Goal: Task Accomplishment & Management: Manage account settings

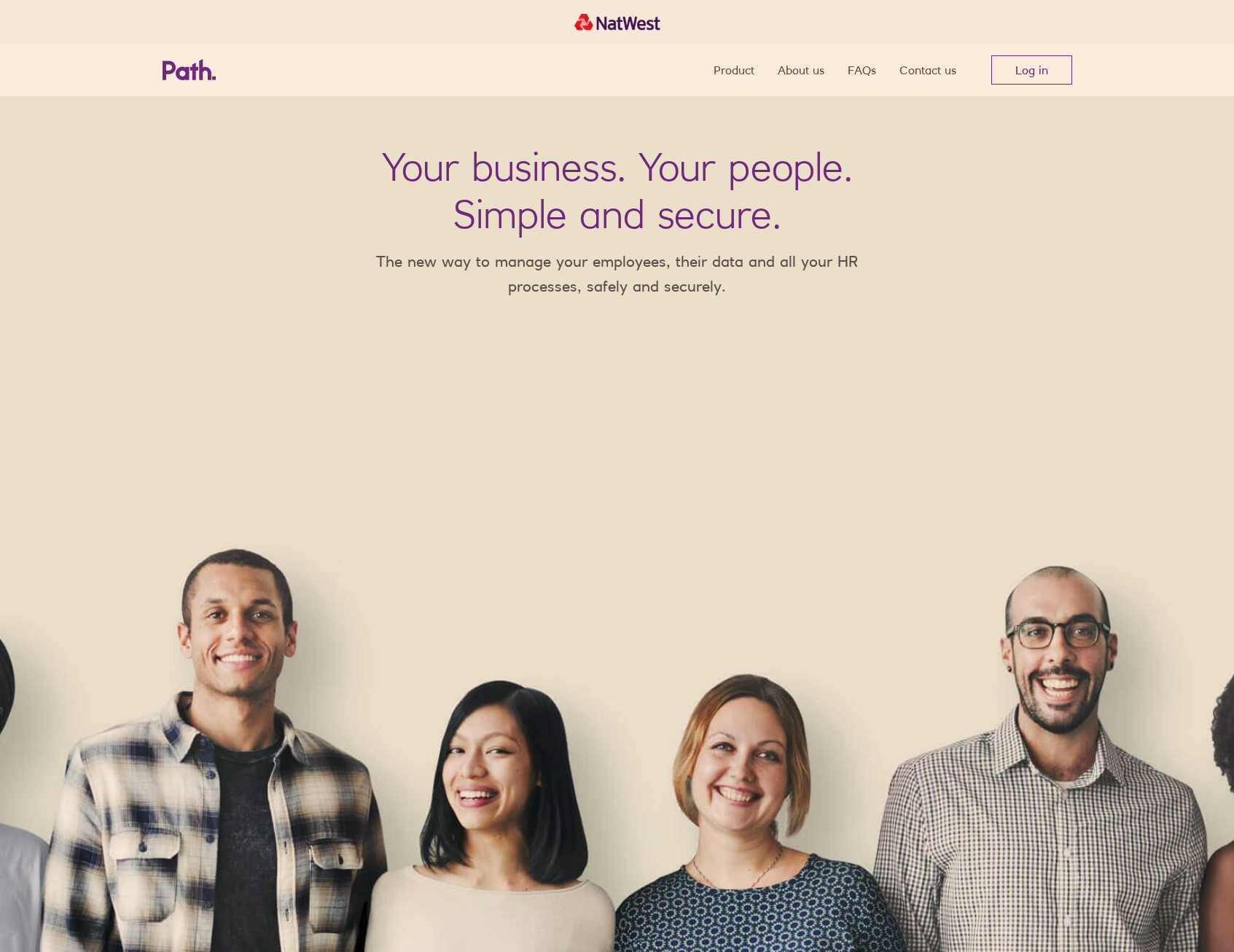
drag, startPoint x: 935, startPoint y: 158, endPoint x: 995, endPoint y: 118, distance: 72.1
click at [935, 158] on div "Your business. Your people. Simple and secure. The new way to manage your emplo…" at bounding box center [617, 523] width 1234 height 855
click at [1043, 67] on link "Log in" at bounding box center [1032, 69] width 81 height 29
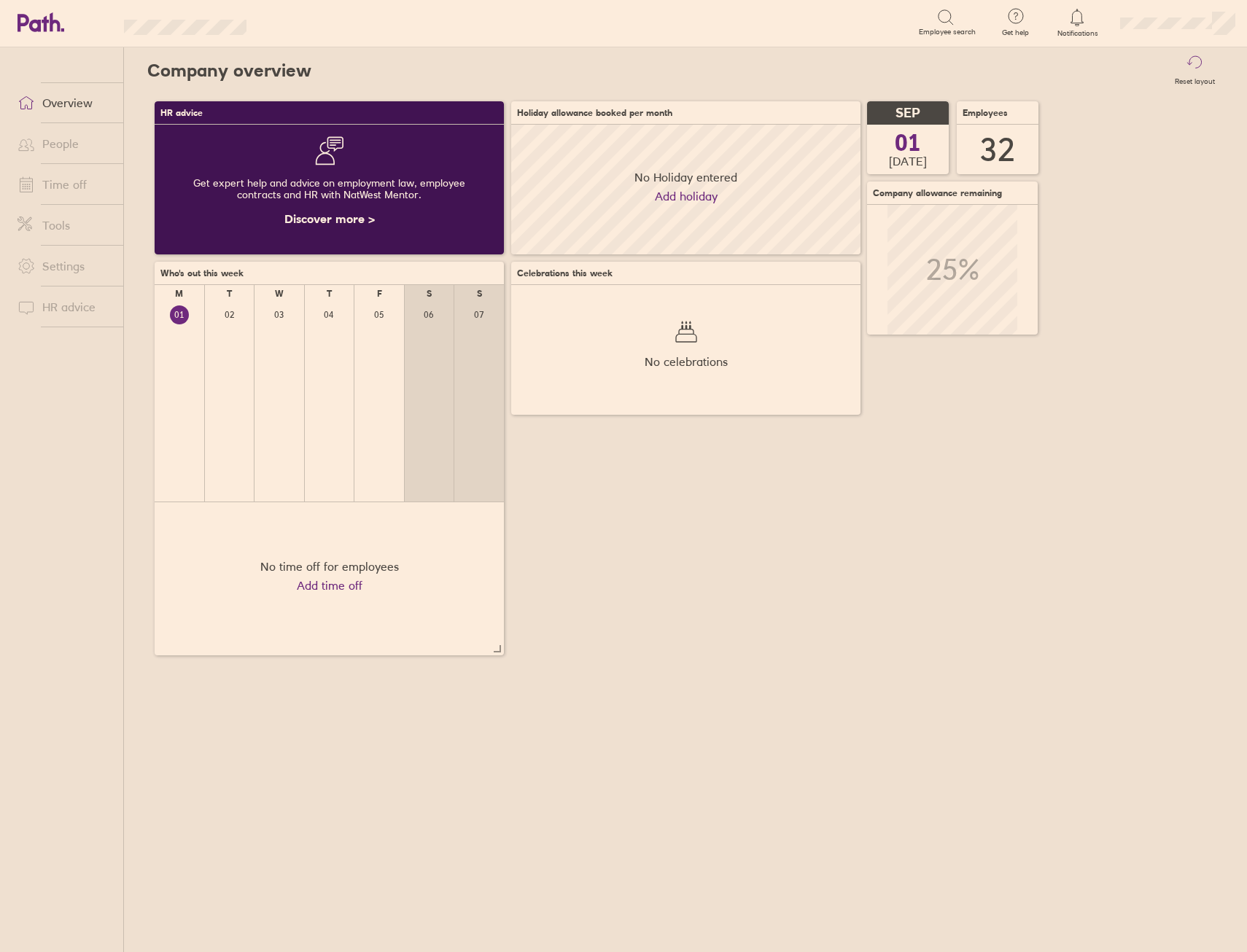
scroll to position [130, 349]
click at [795, 473] on div "HR advice Get expert help and advice on employment law, employee contracts and …" at bounding box center [685, 378] width 1076 height 568
click at [68, 178] on link "Time off" at bounding box center [64, 184] width 117 height 29
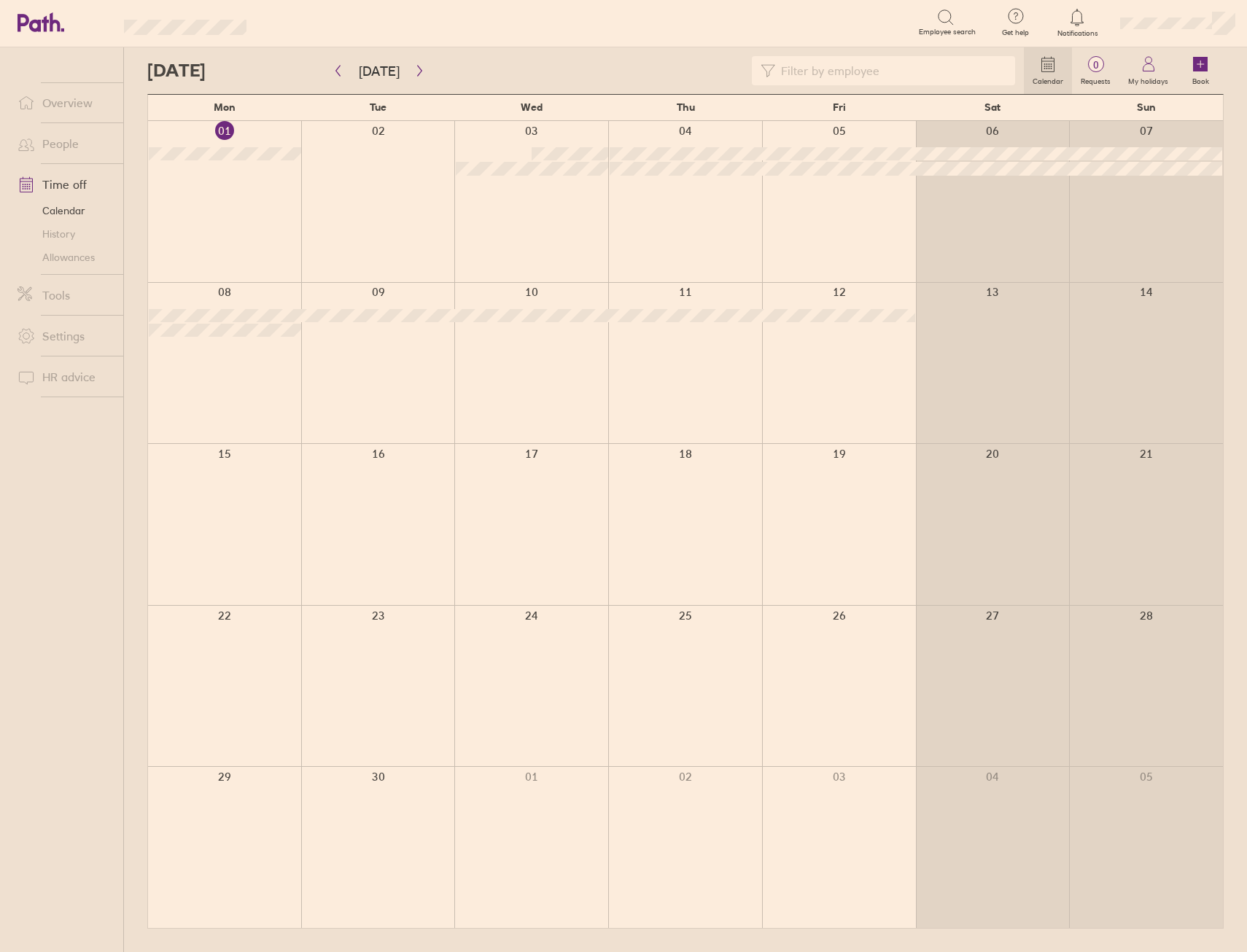
click at [70, 257] on link "Allowances" at bounding box center [64, 257] width 117 height 23
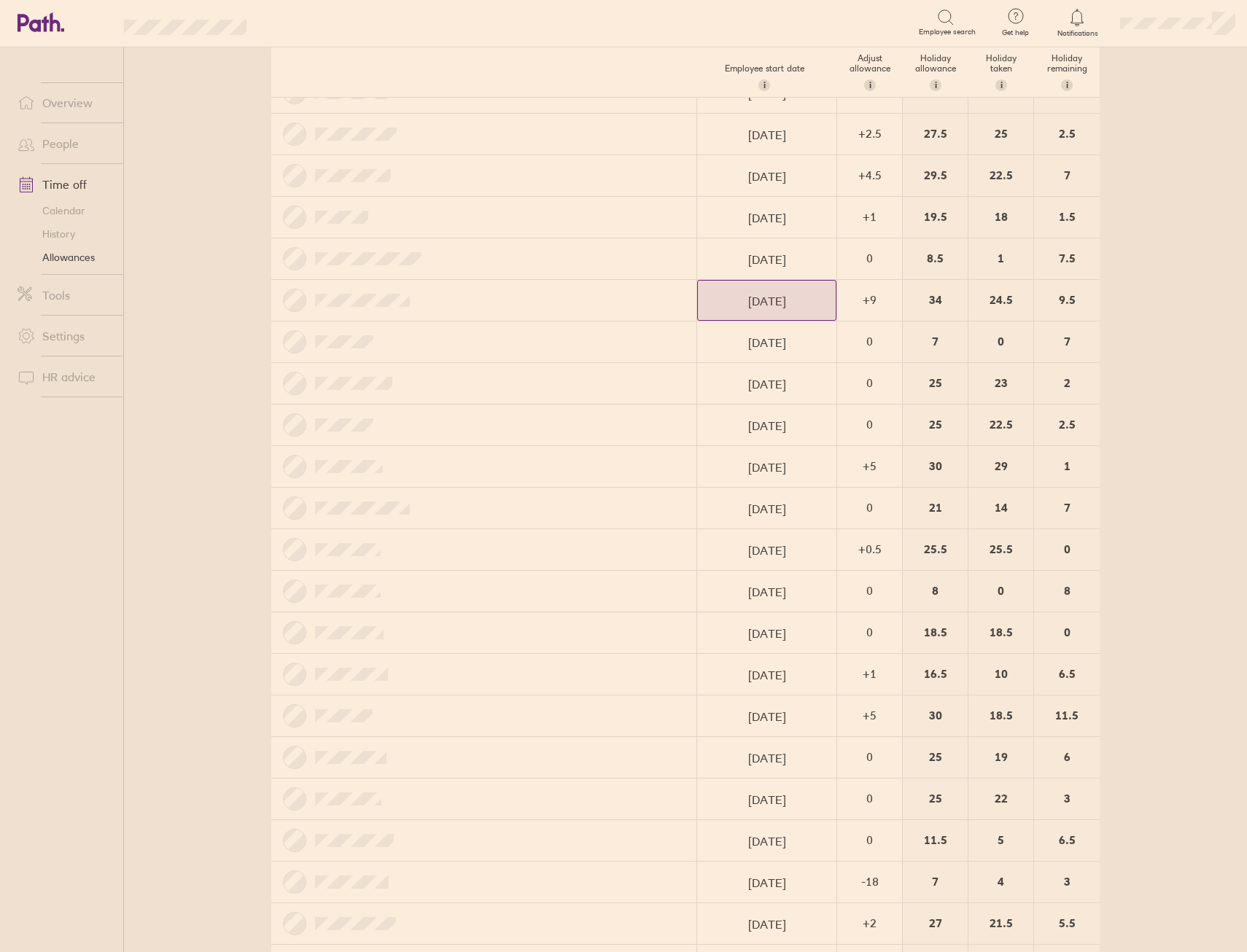
scroll to position [211, 0]
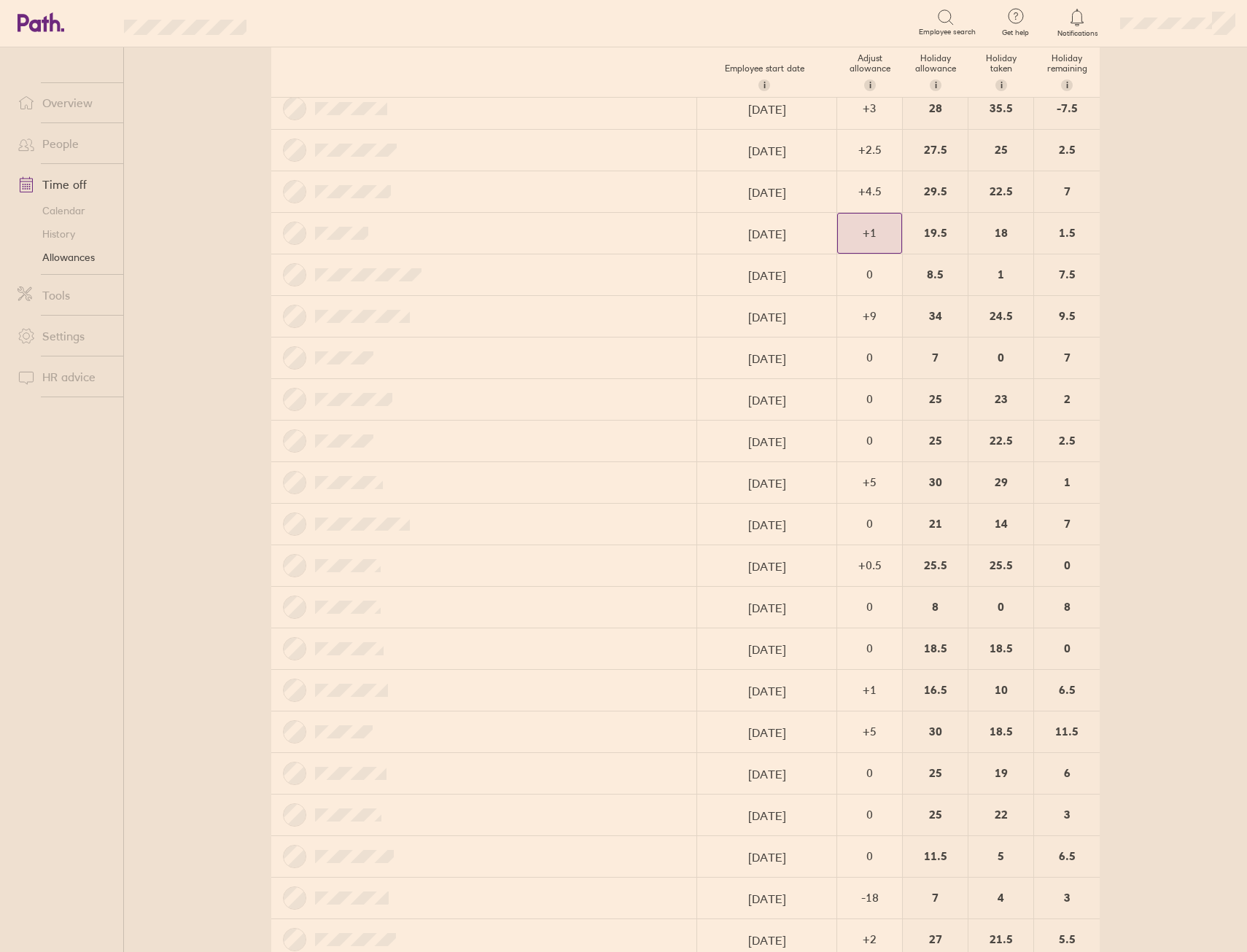
click at [871, 222] on div "+ 1" at bounding box center [869, 233] width 63 height 39
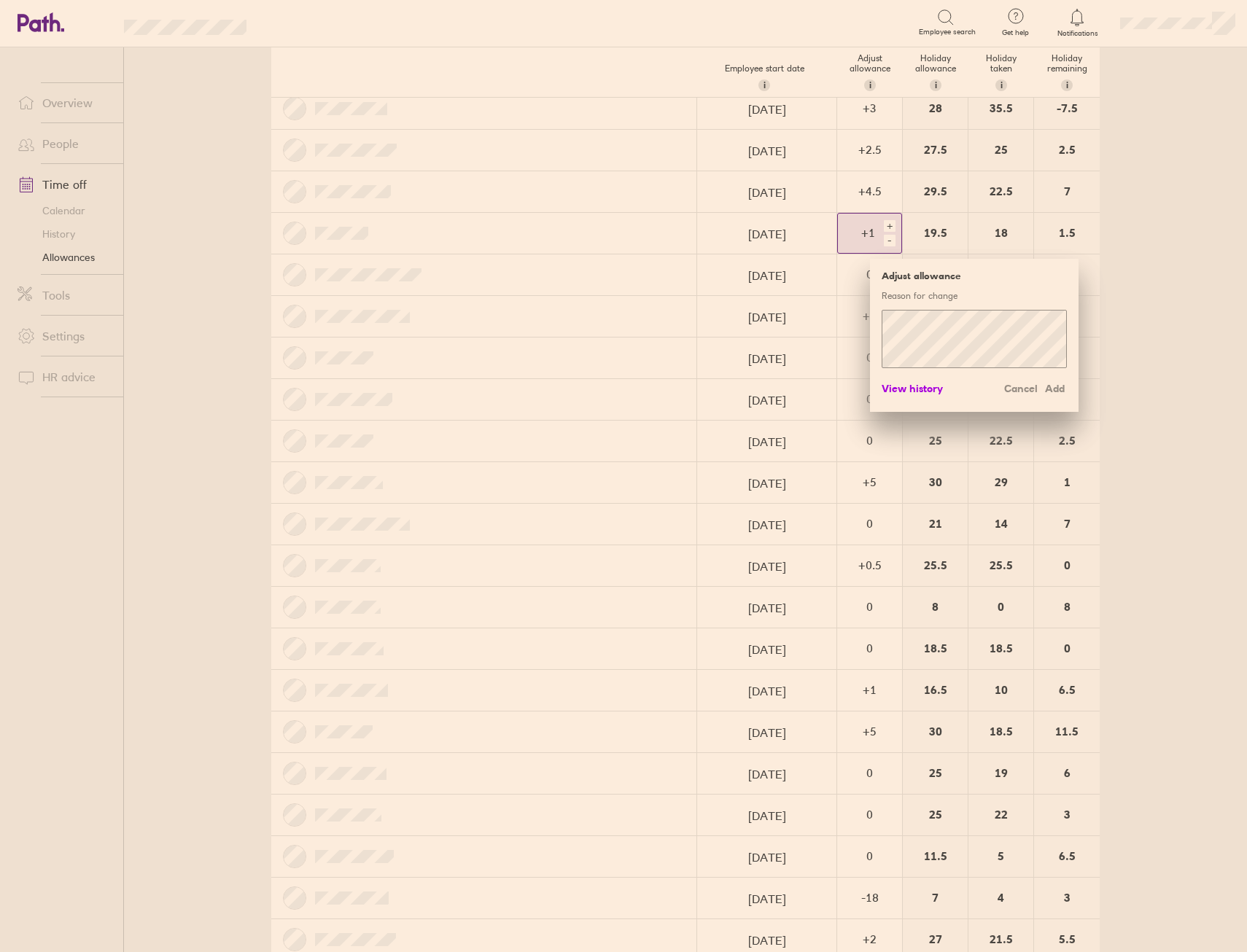
click at [918, 389] on span "View history" at bounding box center [912, 388] width 61 height 23
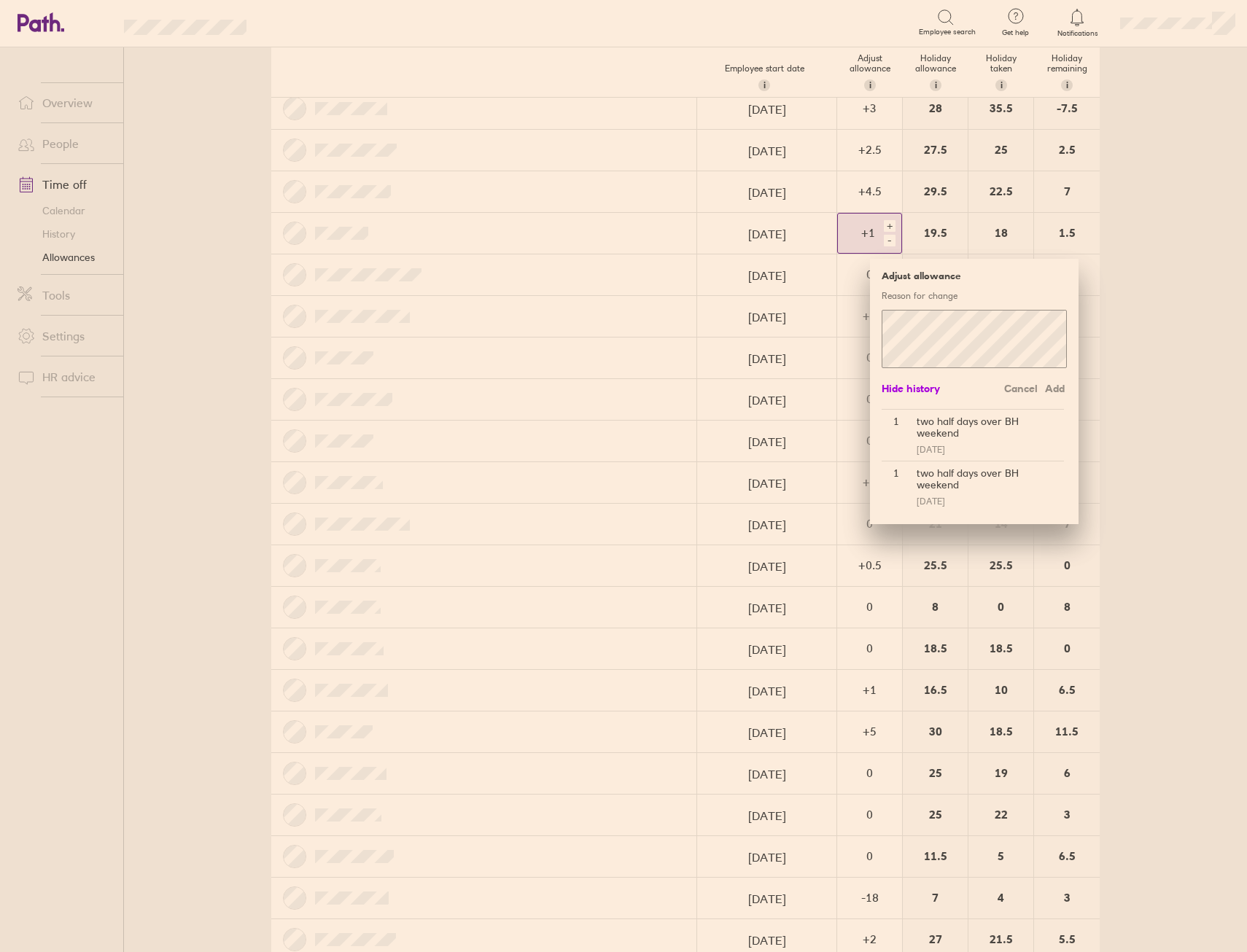
click at [918, 387] on span "Hide history" at bounding box center [910, 388] width 58 height 23
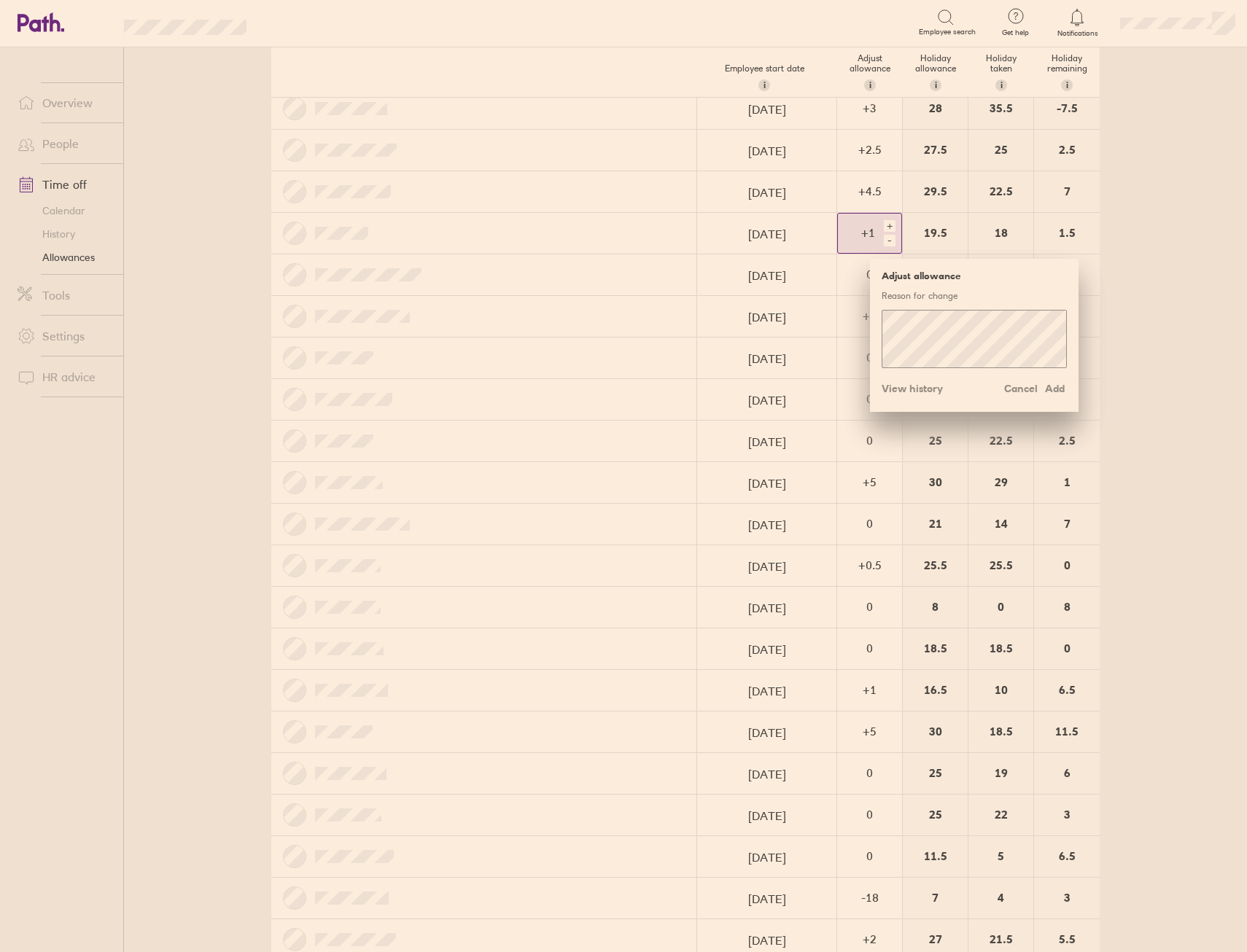
click at [889, 225] on div "+" at bounding box center [889, 226] width 11 height 11
click at [1055, 387] on span "Add" at bounding box center [1054, 388] width 23 height 23
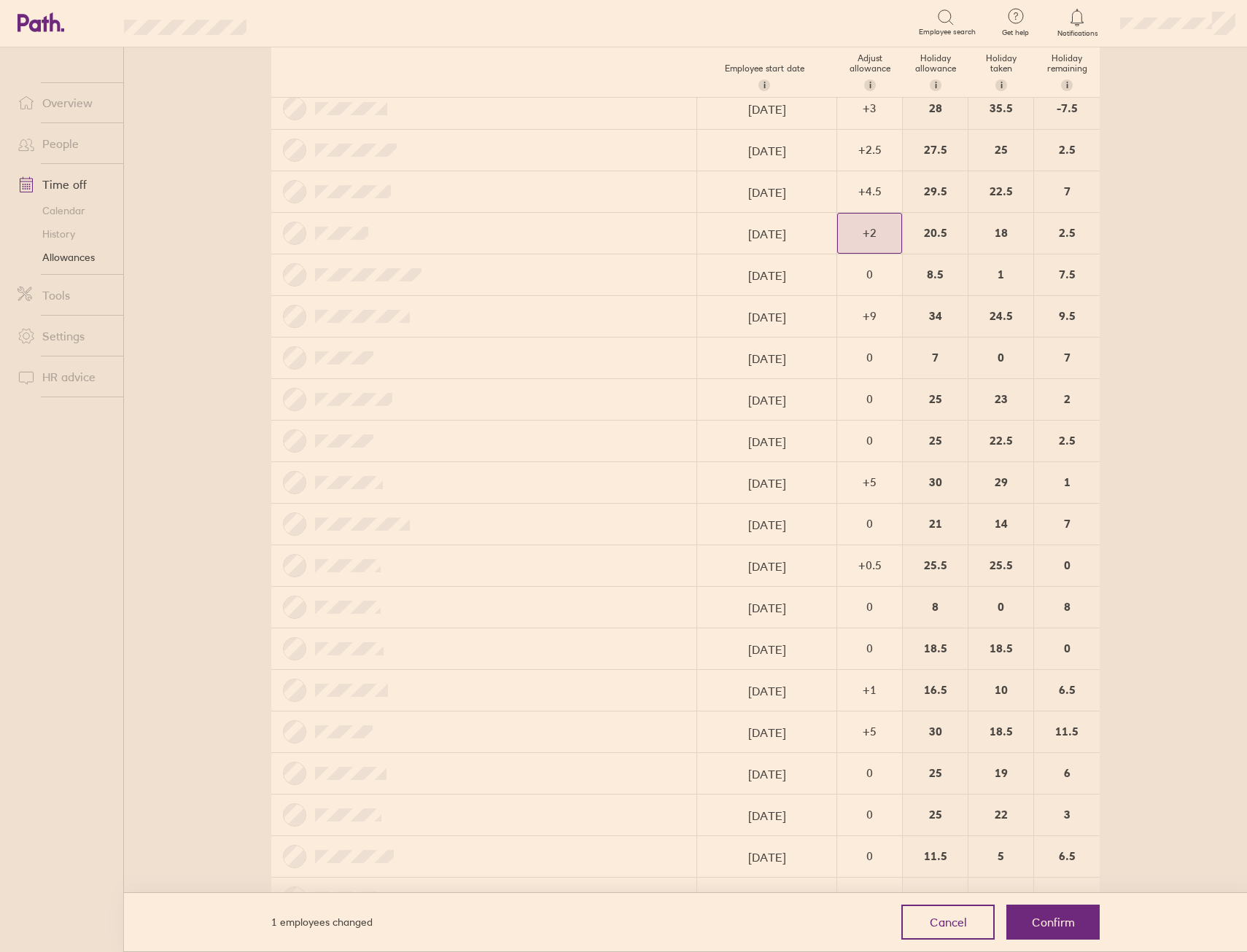
scroll to position [576, 0]
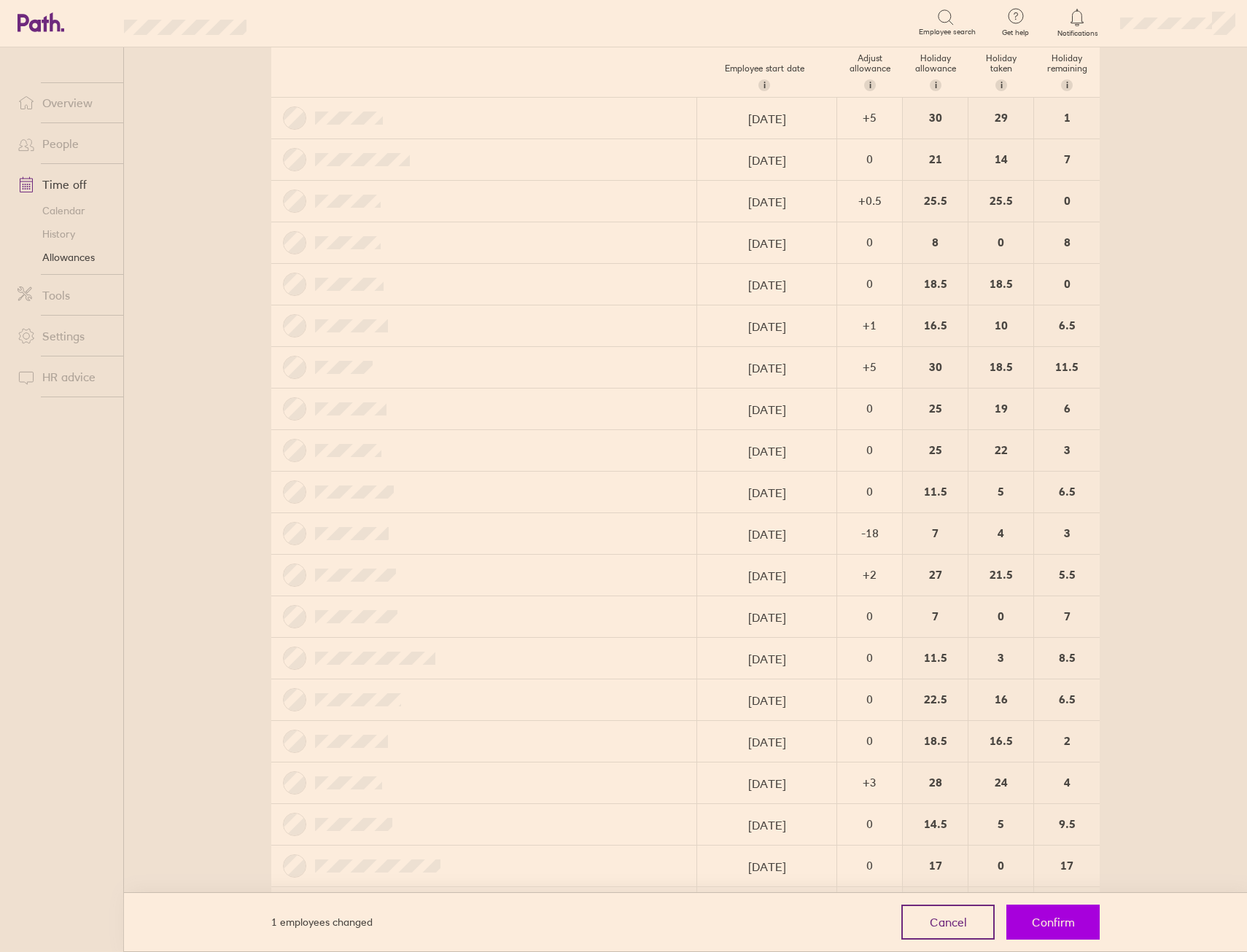
click at [1087, 910] on button "Confirm" at bounding box center [1053, 922] width 94 height 35
